Goal: Task Accomplishment & Management: Complete application form

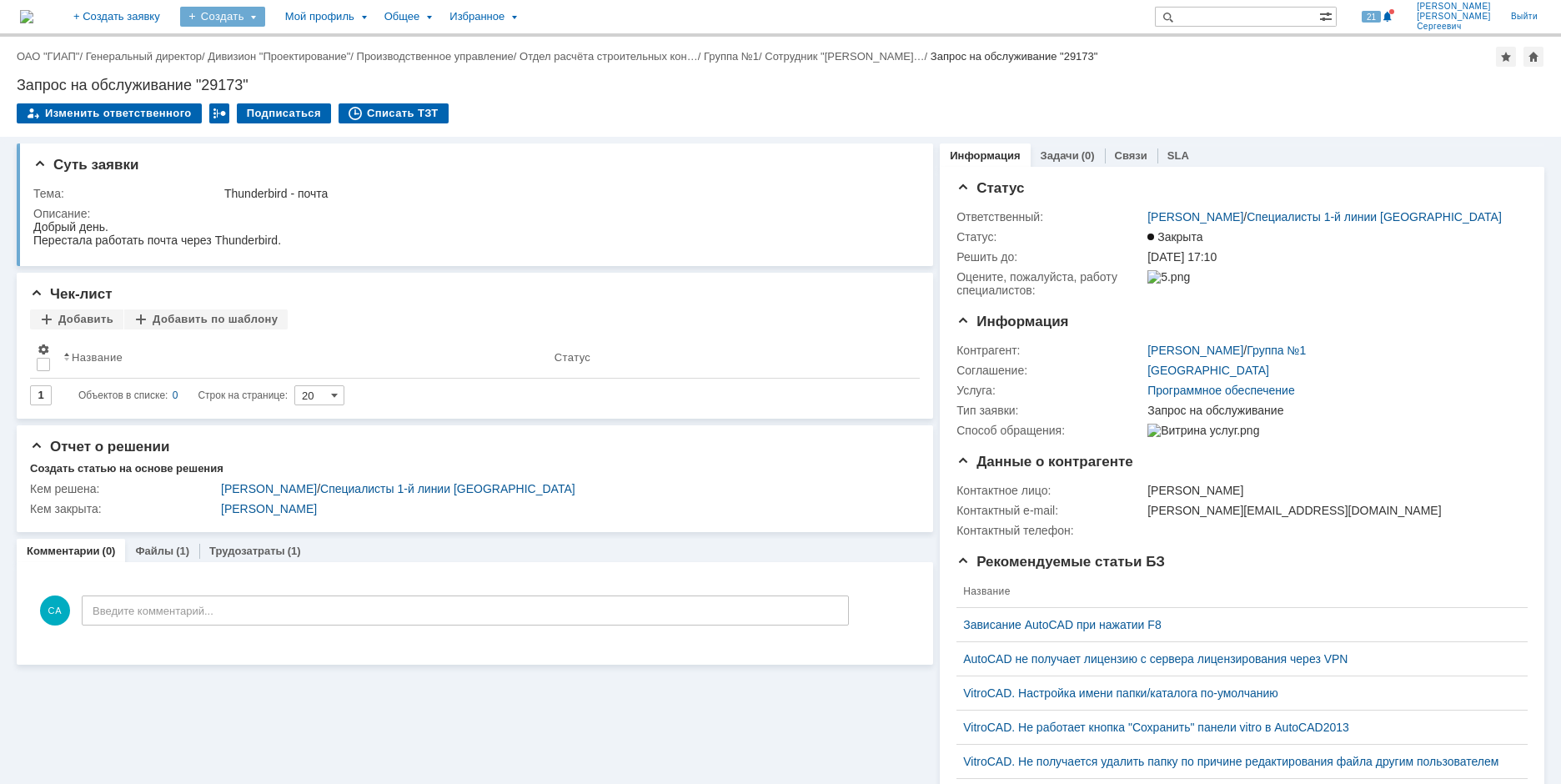
click at [265, 13] on div "Создать" at bounding box center [223, 17] width 85 height 20
click at [309, 101] on link "Заявка" at bounding box center [247, 103] width 127 height 20
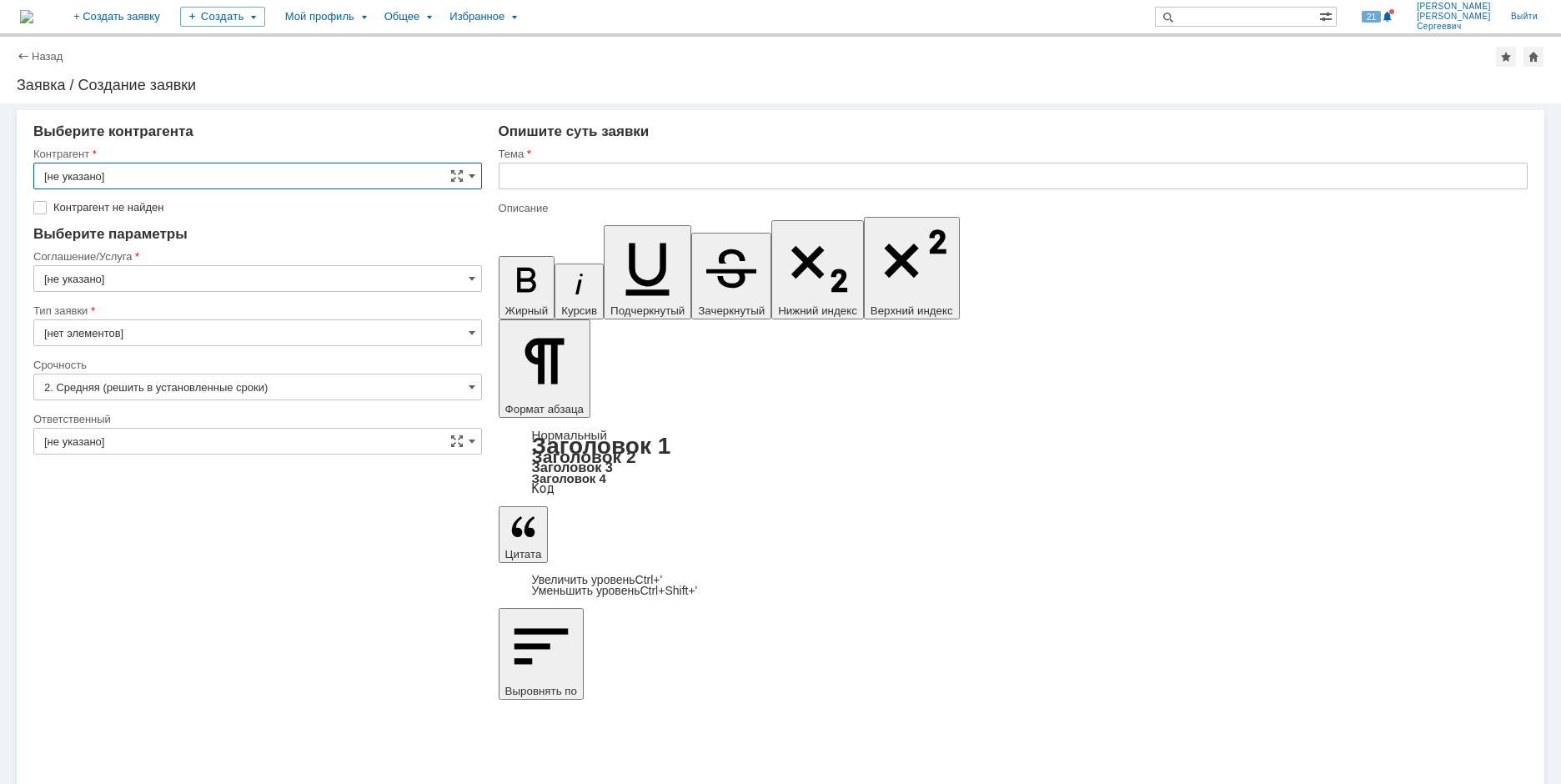
click at [264, 169] on input "[не указано]" at bounding box center [258, 176] width 449 height 26
type input "М"
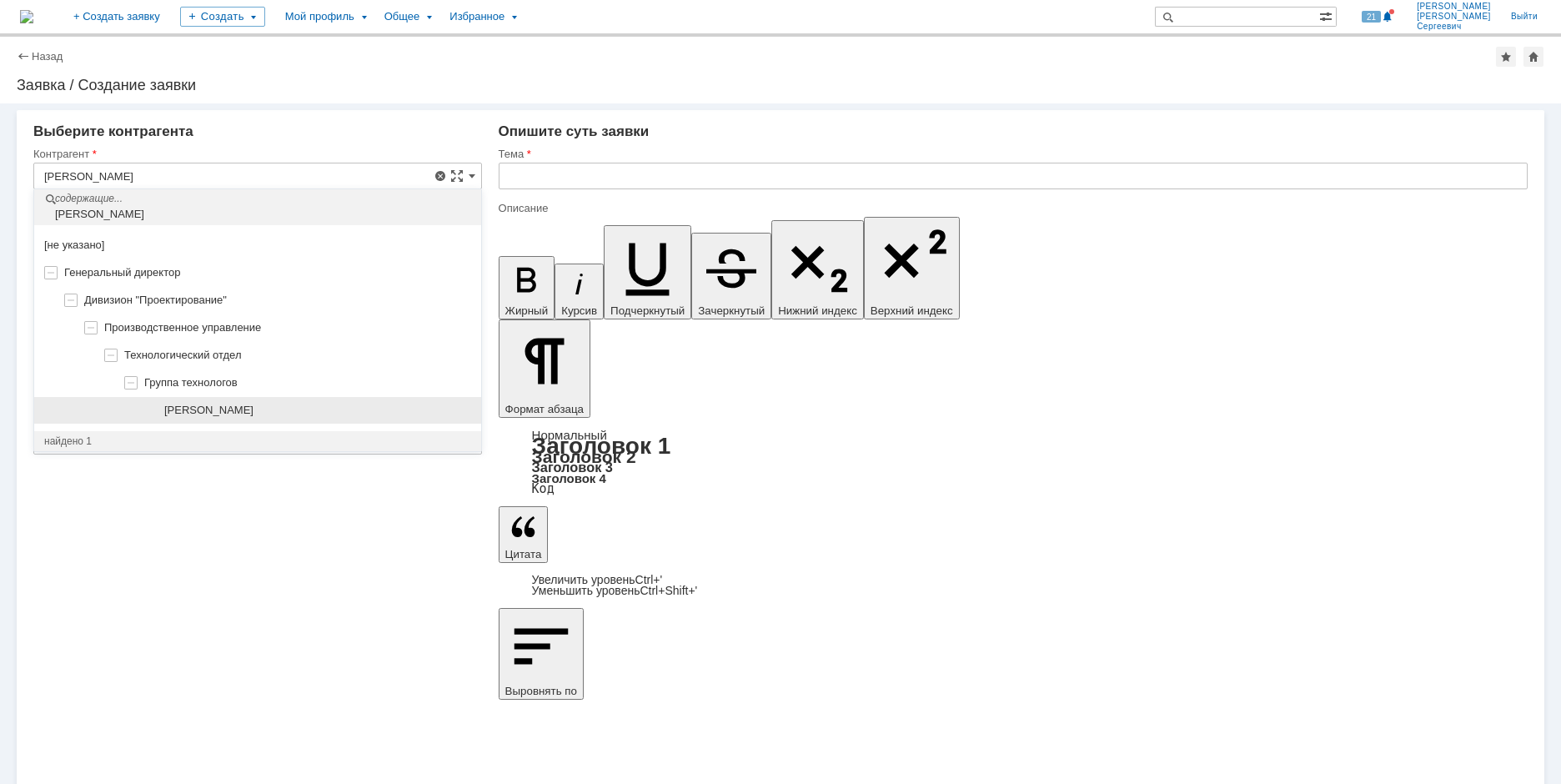
click at [313, 410] on div "[PERSON_NAME]" at bounding box center [318, 410] width 307 height 13
type input "[PERSON_NAME]"
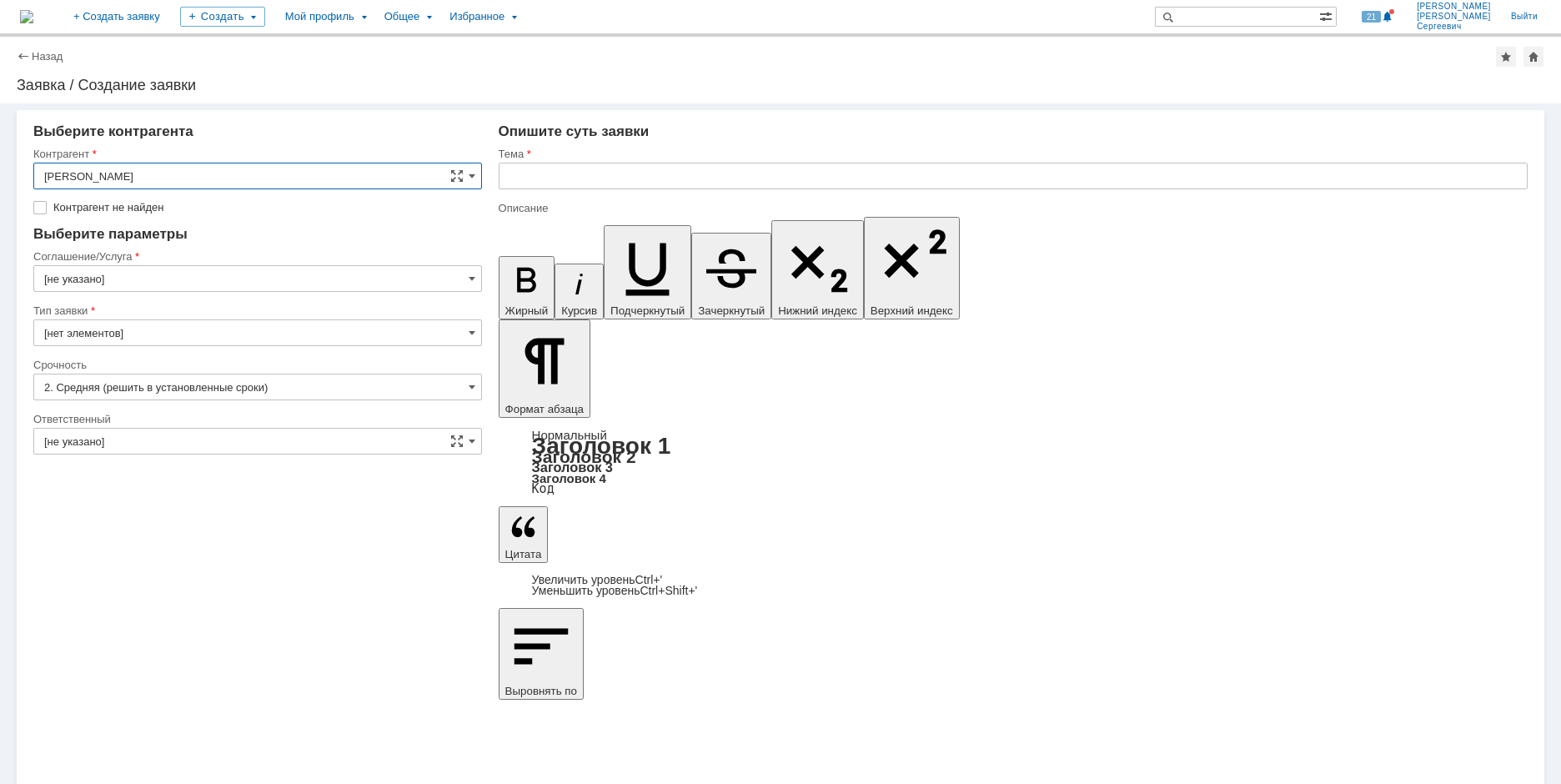
type input "[GEOGRAPHIC_DATA]"
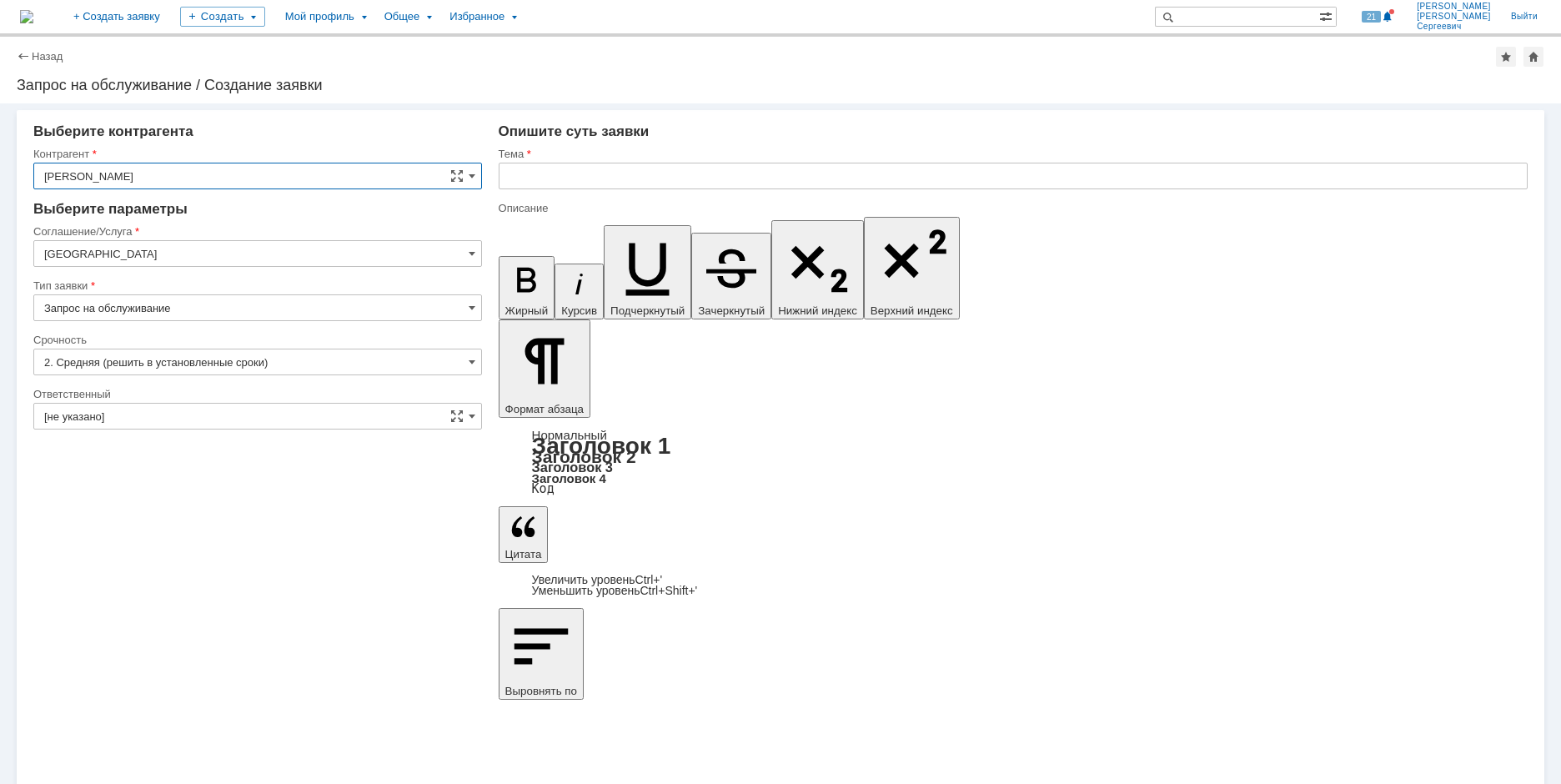
click at [167, 253] on input "[GEOGRAPHIC_DATA]" at bounding box center [258, 253] width 449 height 26
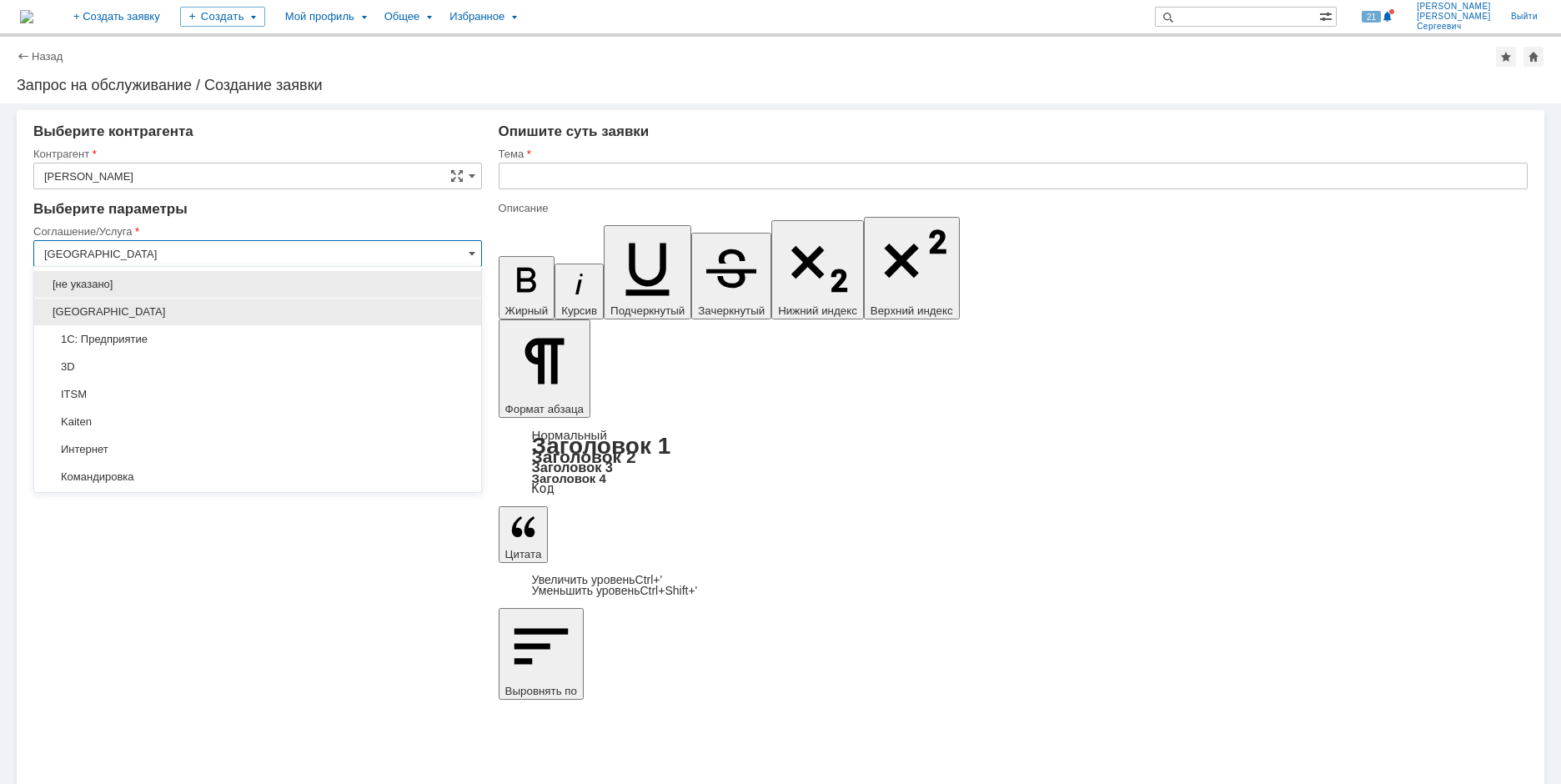
click at [206, 319] on div "[GEOGRAPHIC_DATA]" at bounding box center [258, 311] width 447 height 26
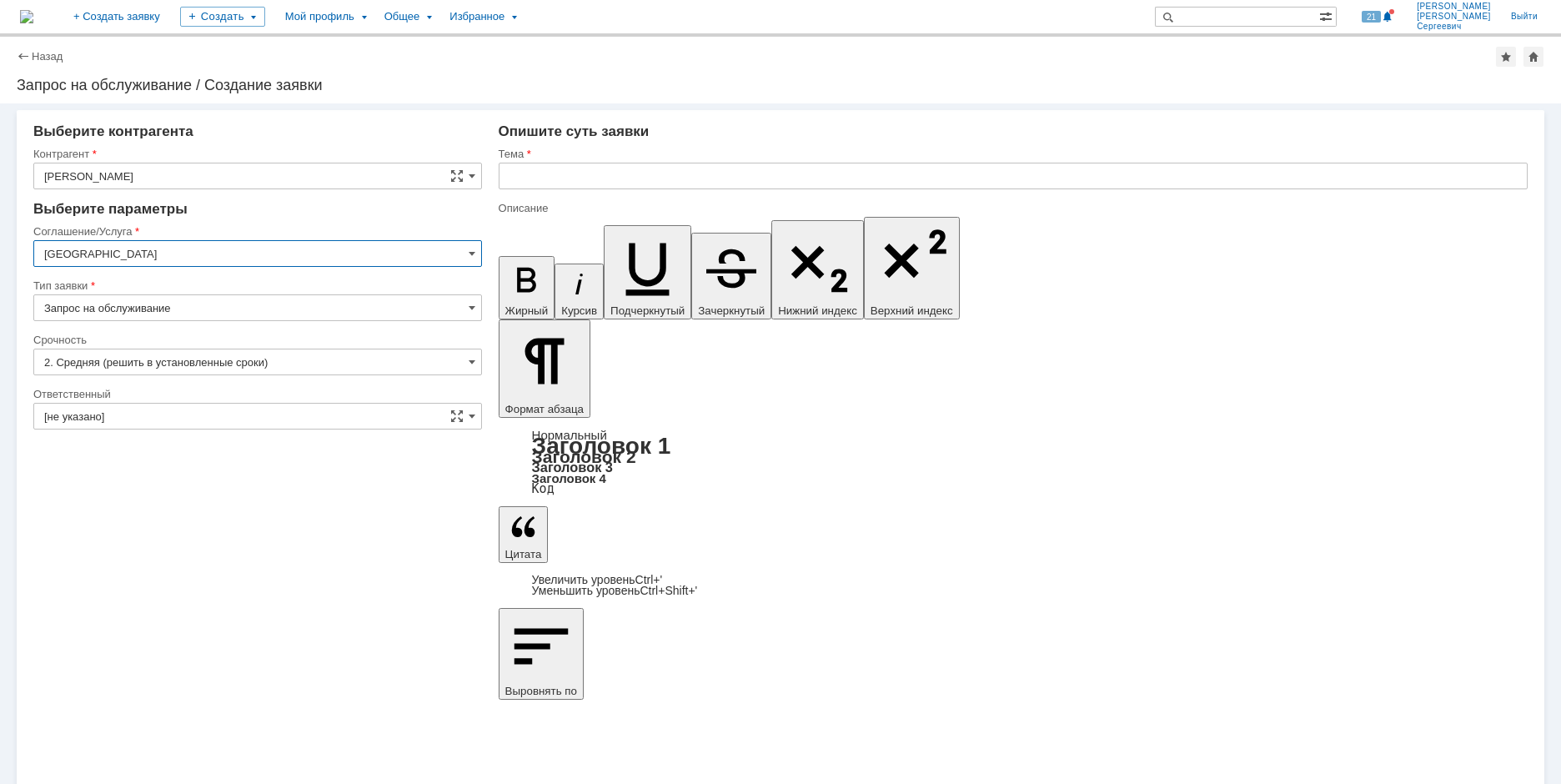
type input "[GEOGRAPHIC_DATA]"
click at [196, 412] on input "[не указано]" at bounding box center [258, 416] width 449 height 26
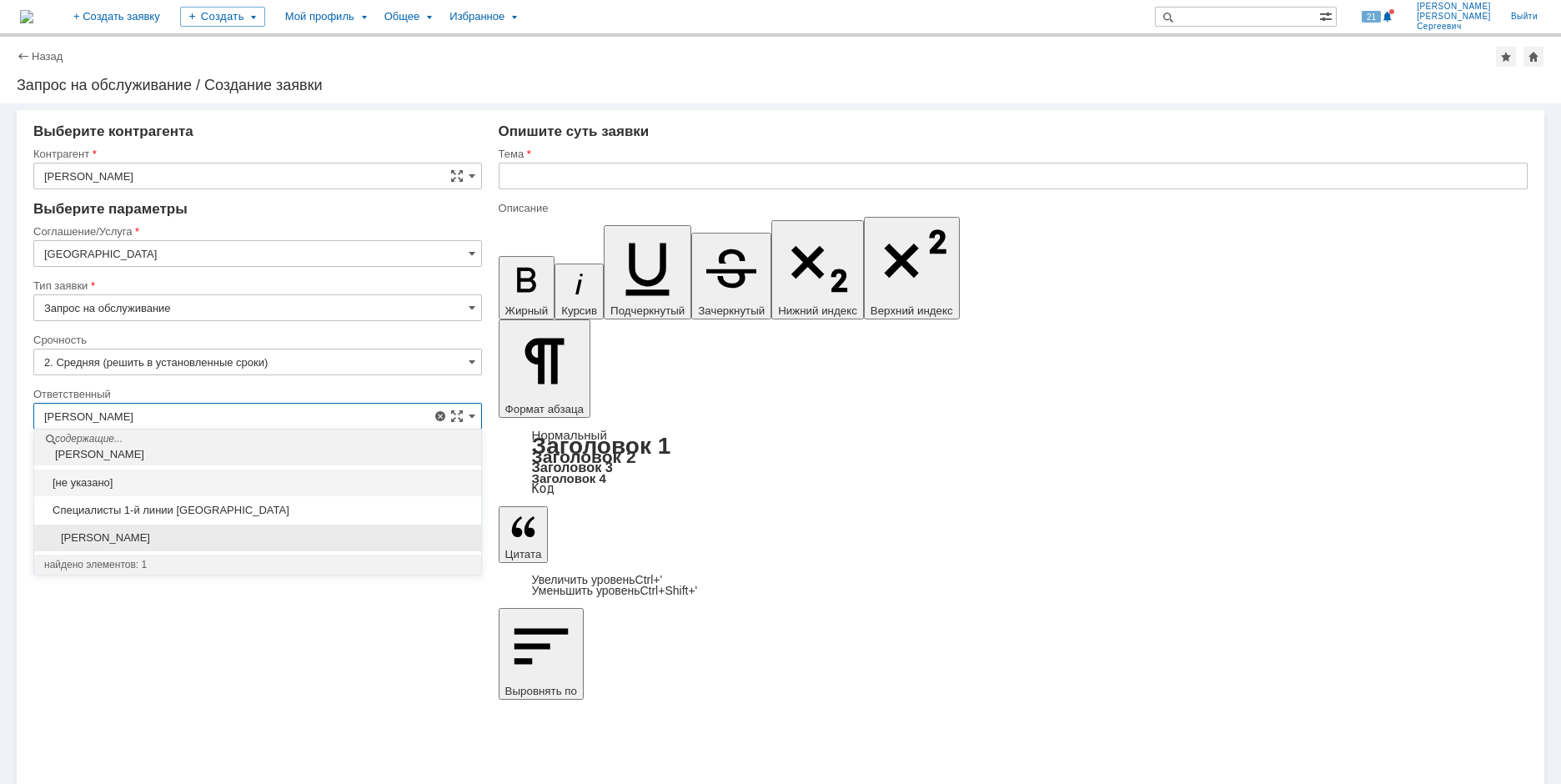
click at [231, 548] on div "[PERSON_NAME]" at bounding box center [258, 538] width 447 height 26
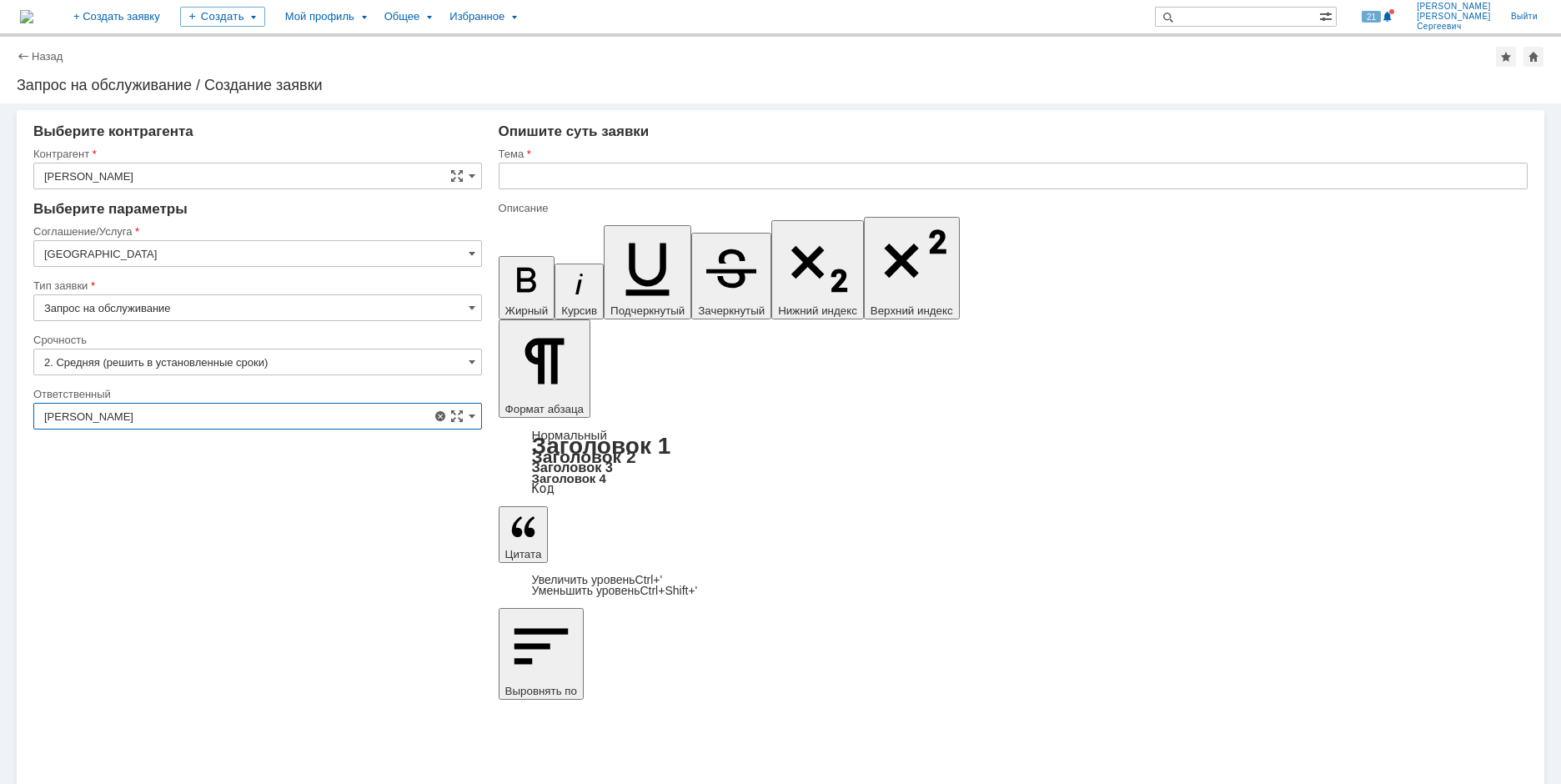
type input "[PERSON_NAME]"
click at [635, 181] on input "text" at bounding box center [1014, 176] width 1030 height 26
type input "[PERSON_NAME]"
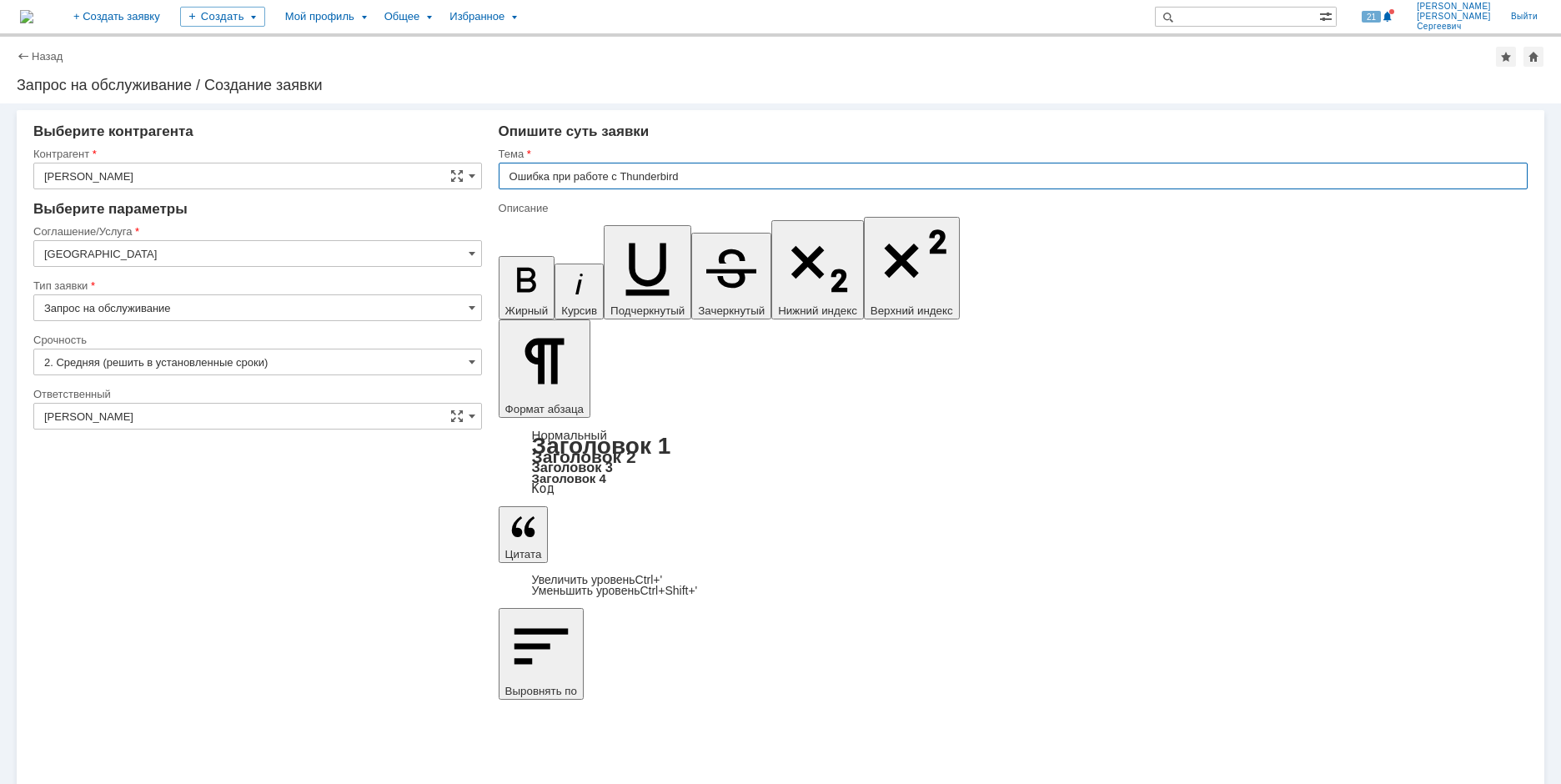
type input "Ошибка при работе с Thunderbird"
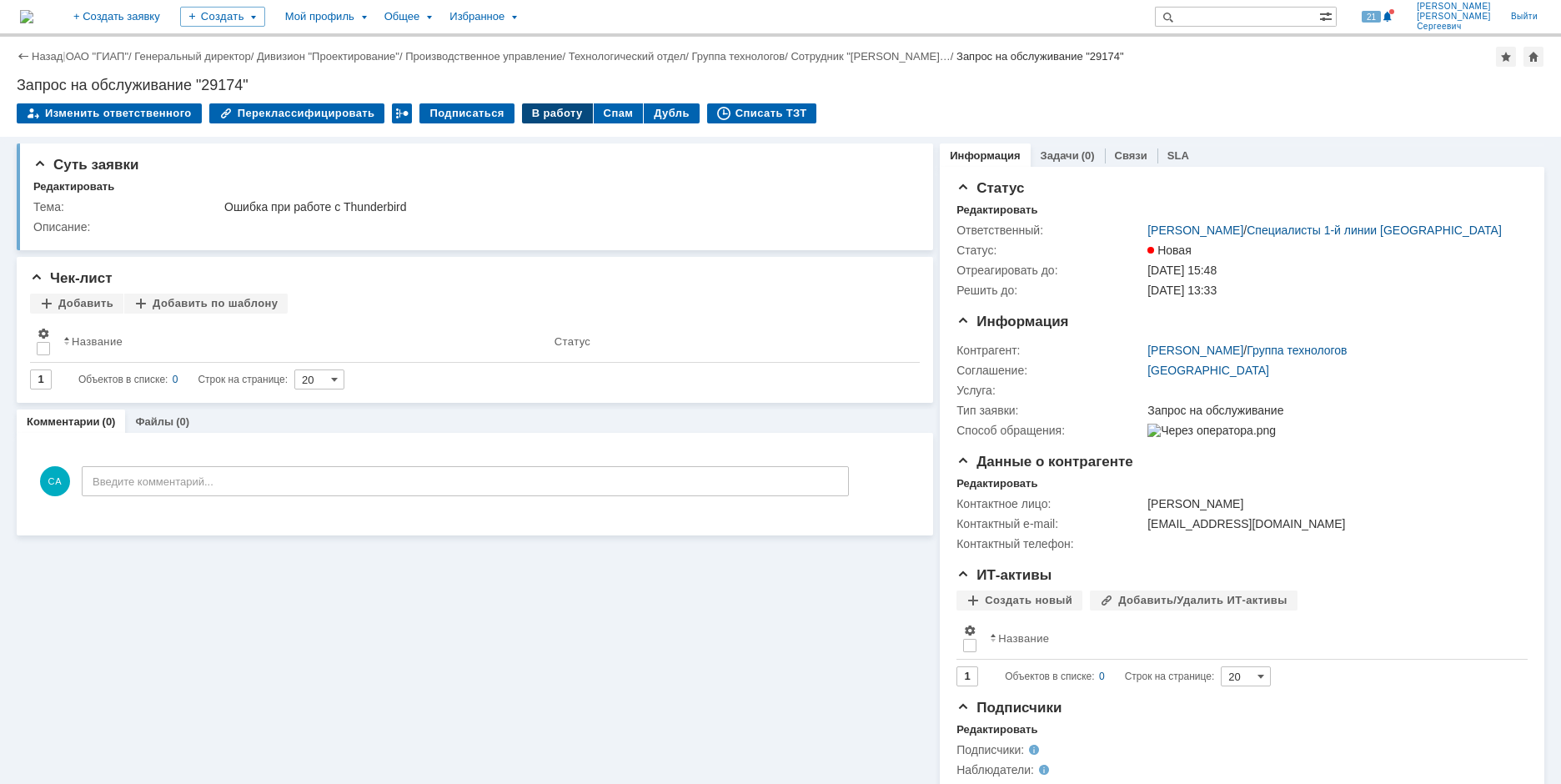
click at [545, 114] on div "В работу" at bounding box center [557, 114] width 71 height 20
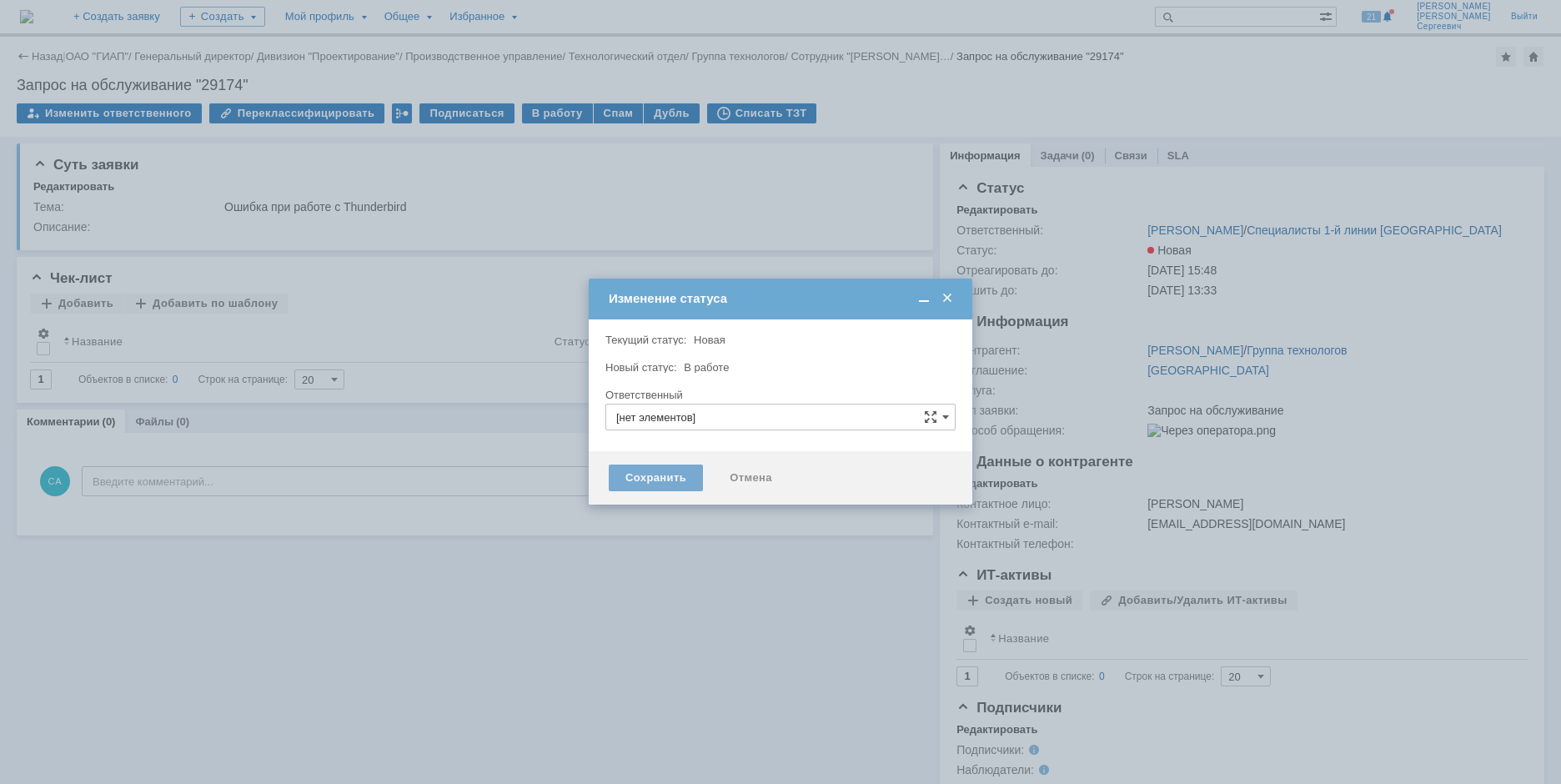
type input "[PERSON_NAME]"
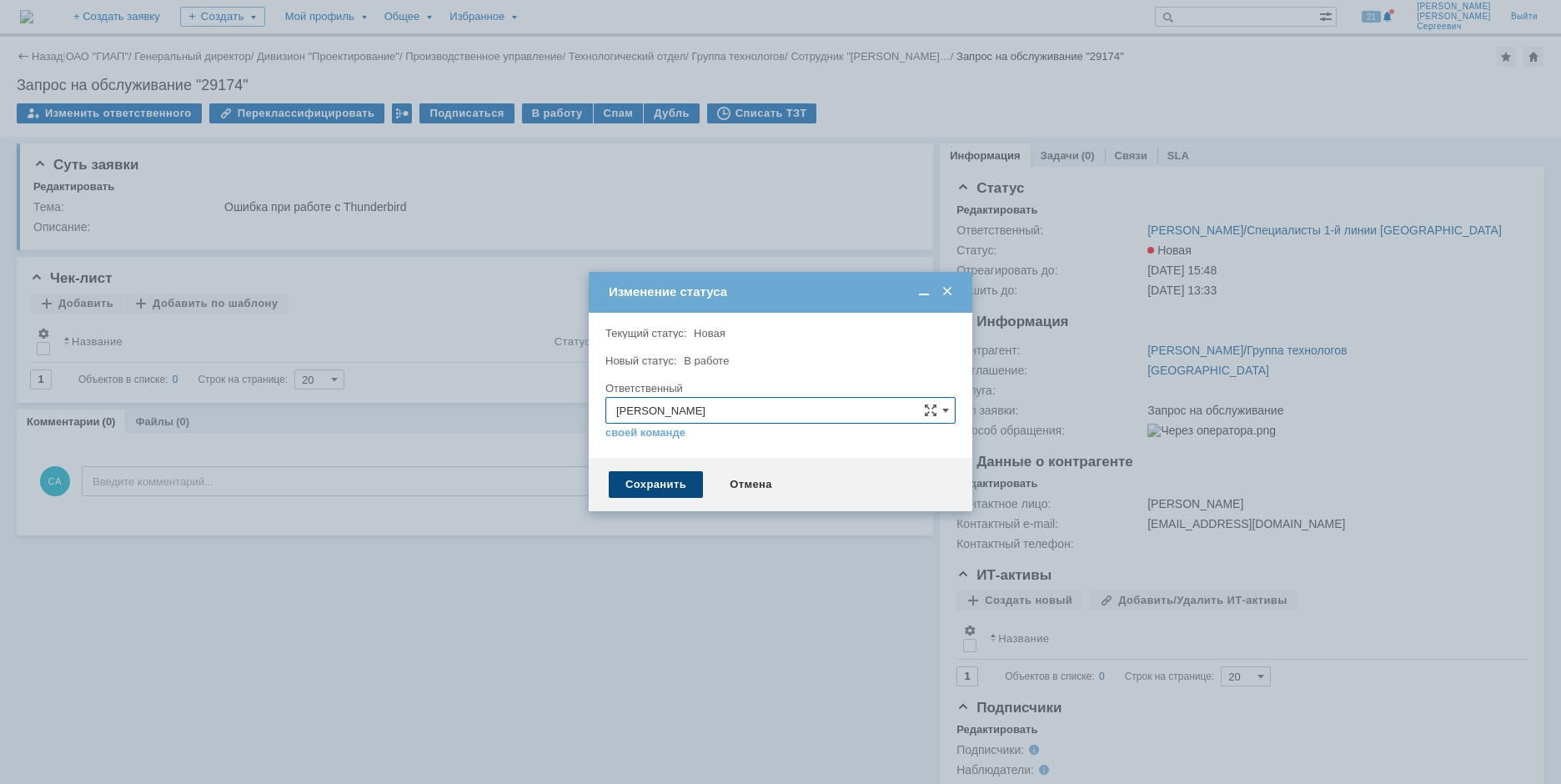
click at [634, 488] on div "Сохранить" at bounding box center [656, 484] width 94 height 26
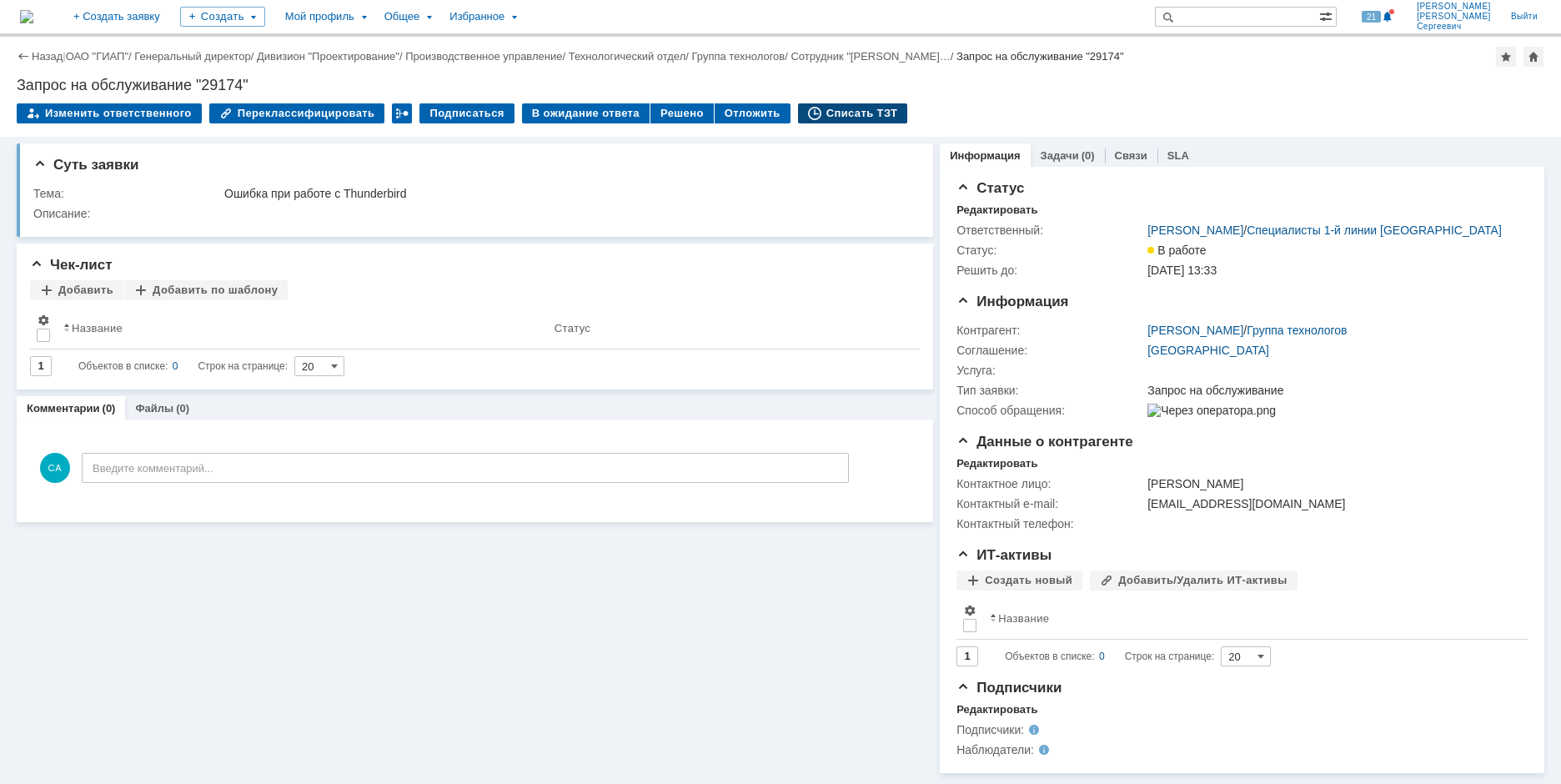
click at [850, 109] on div "Списать ТЗТ" at bounding box center [853, 114] width 110 height 20
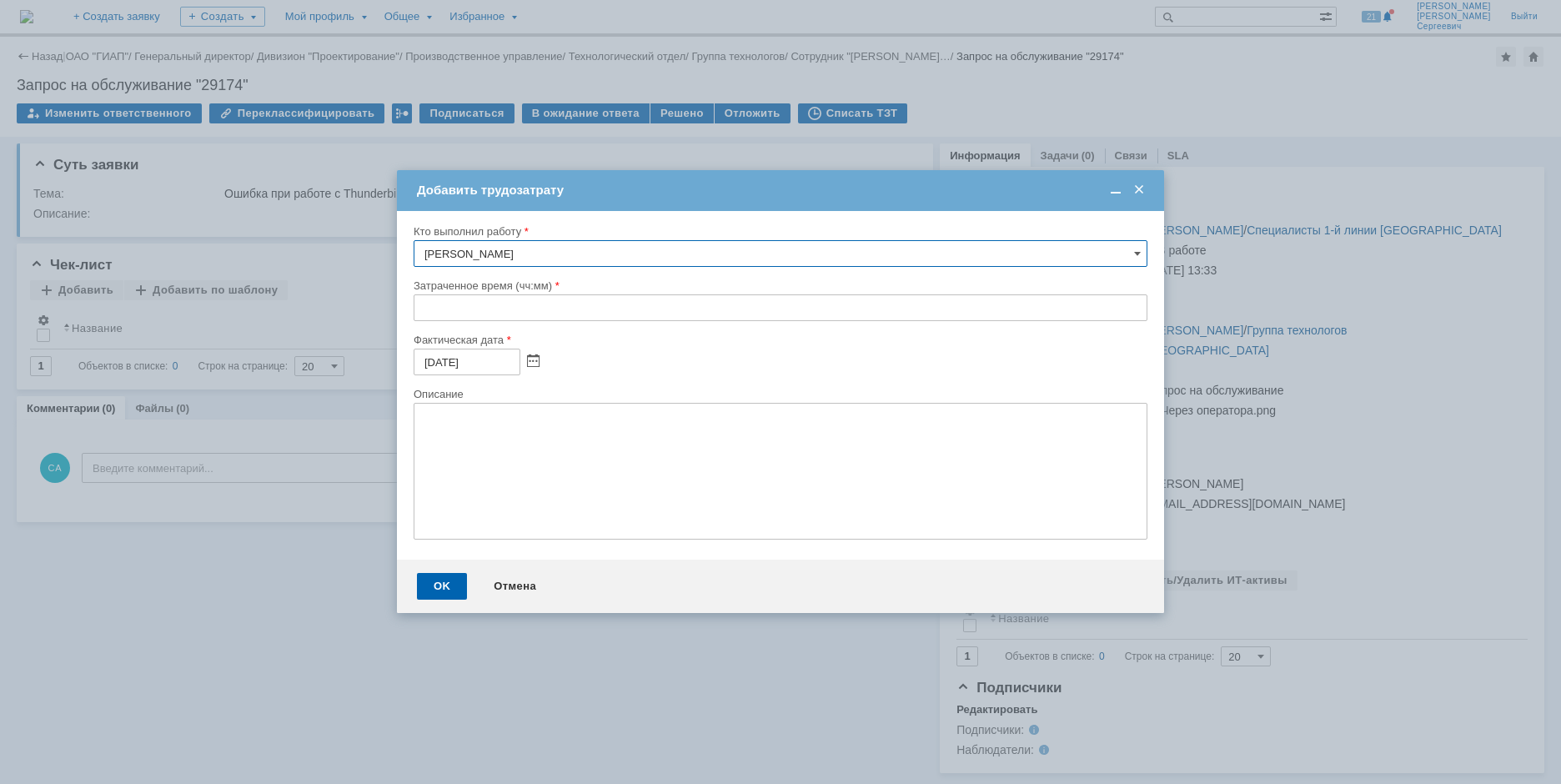
click at [414, 312] on input "text" at bounding box center [780, 308] width 734 height 26
type input "00:05"
click at [446, 588] on div "OK" at bounding box center [442, 586] width 50 height 26
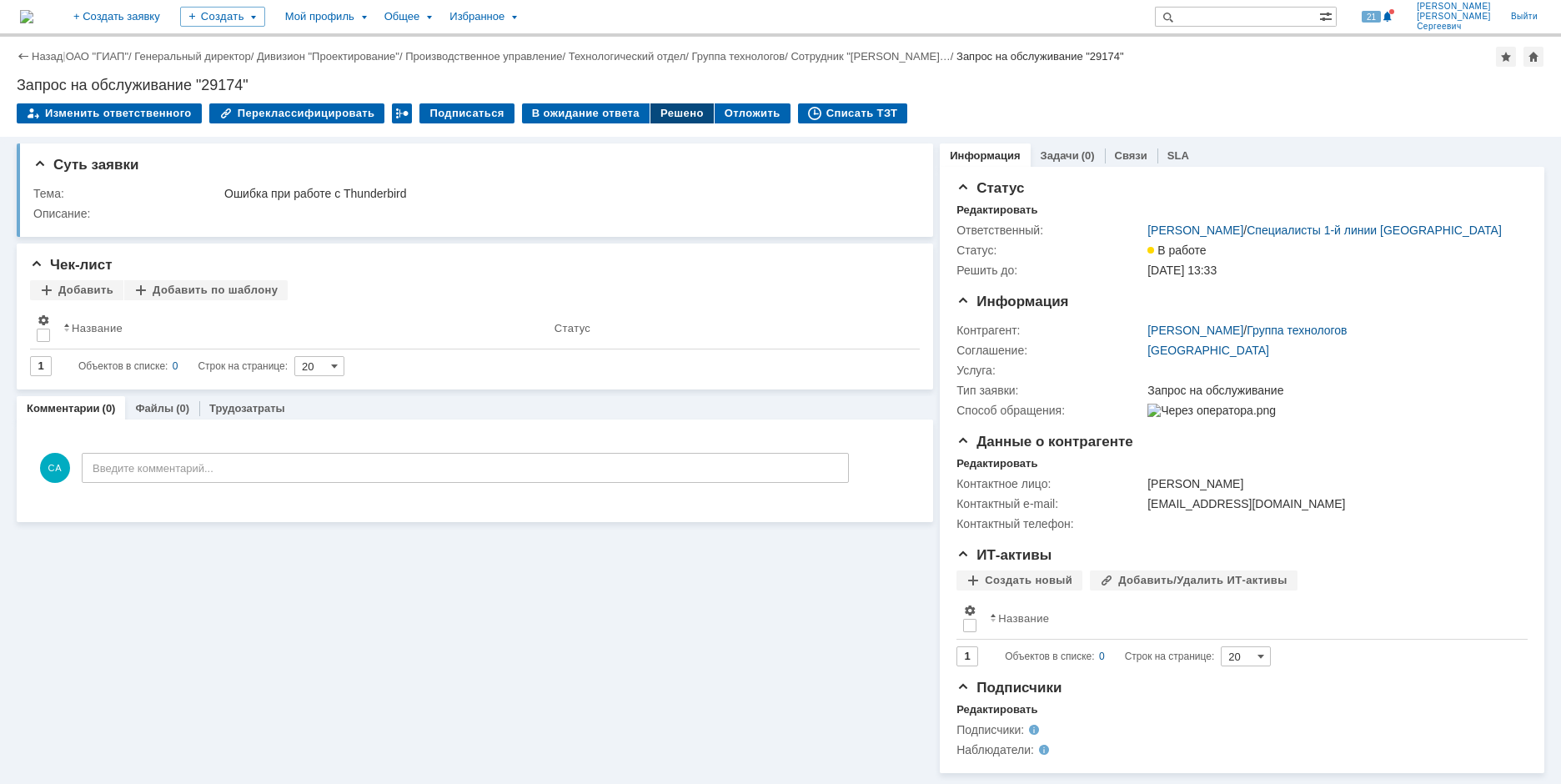
click at [684, 112] on div "Решено" at bounding box center [682, 114] width 63 height 20
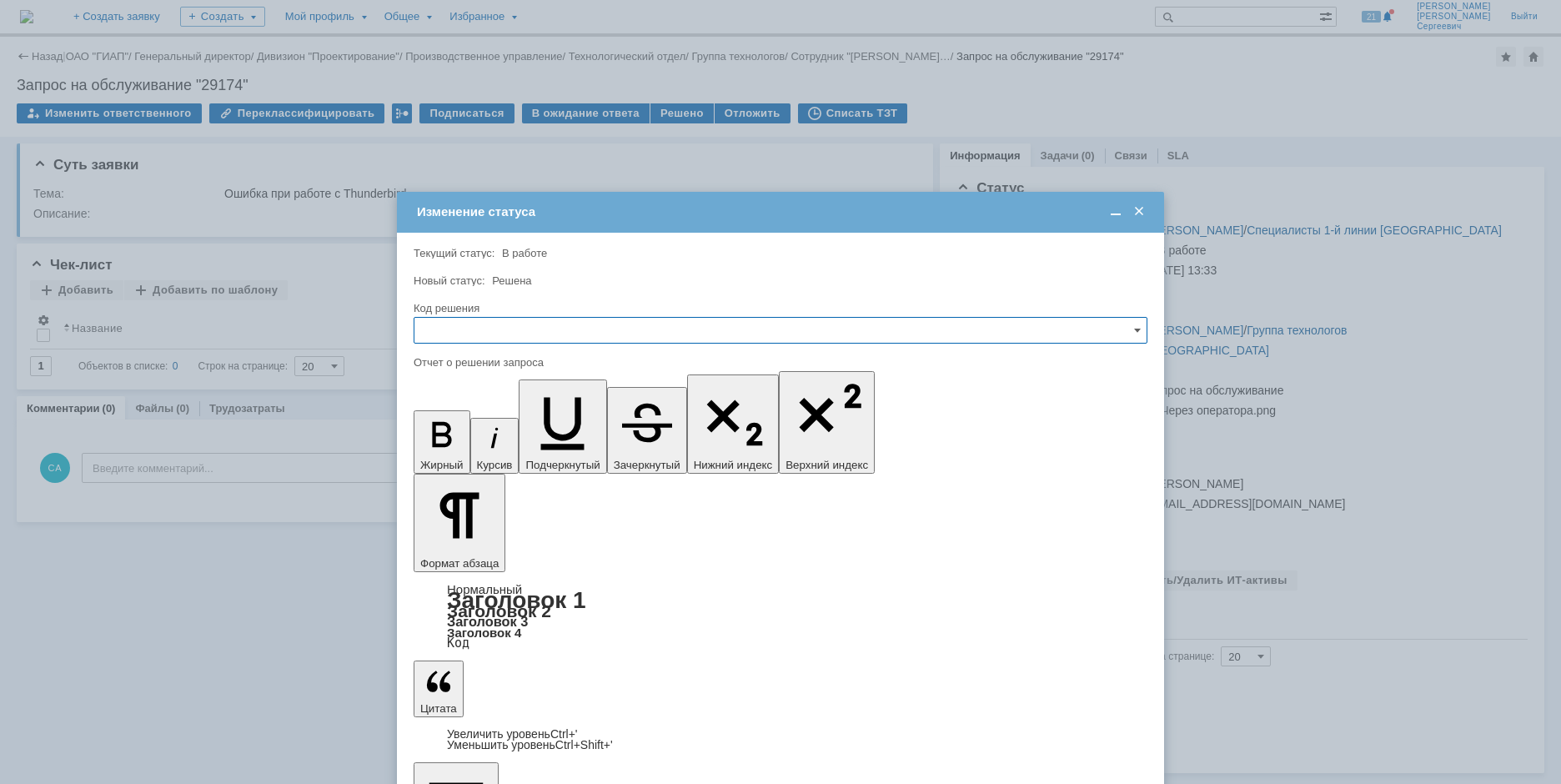
drag, startPoint x: 462, startPoint y: 566, endPoint x: 291, endPoint y: 258, distance: 352.3
